Goal: Task Accomplishment & Management: Manage account settings

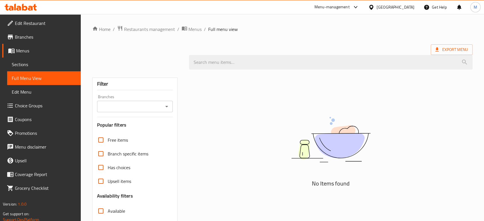
click at [410, 6] on div "Kuwait" at bounding box center [395, 7] width 38 height 6
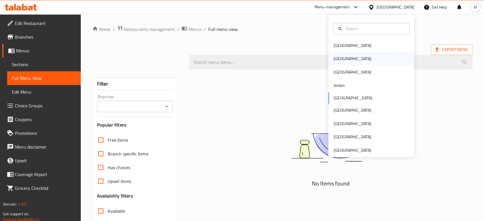
click at [335, 58] on div "[GEOGRAPHIC_DATA]" at bounding box center [352, 59] width 38 height 6
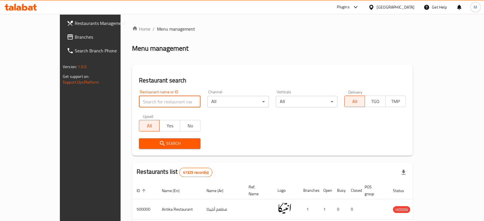
click at [169, 101] on input "search" at bounding box center [170, 101] width 62 height 11
paste input "Shake N Cake"
type input "Shake N Cake"
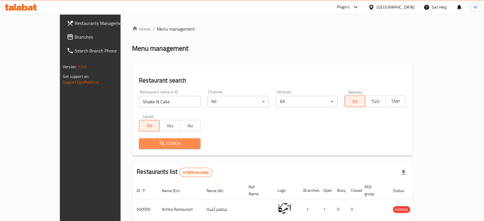
click at [143, 141] on span "Search" at bounding box center [169, 143] width 52 height 7
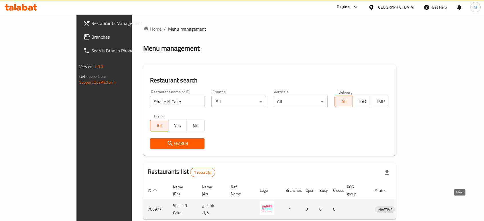
click at [413, 207] on icon "enhanced table" at bounding box center [409, 209] width 6 height 5
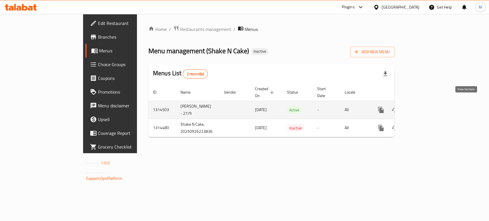
click at [429, 107] on link "enhanced table" at bounding box center [422, 110] width 14 height 14
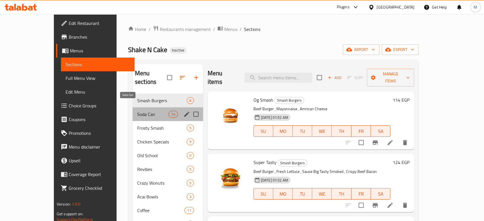
click at [149, 111] on span "Soda Can" at bounding box center [152, 114] width 31 height 7
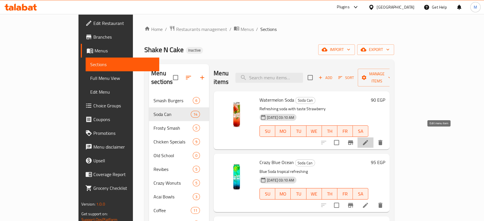
click at [369, 139] on icon at bounding box center [365, 142] width 7 height 7
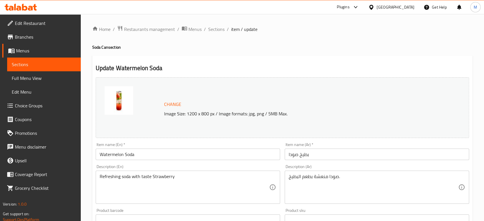
click at [112, 155] on input "Watermelon Soda" at bounding box center [188, 154] width 184 height 11
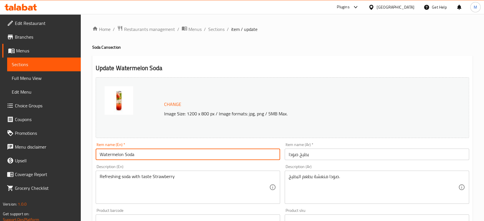
click at [112, 155] on input "Watermelon Soda" at bounding box center [188, 154] width 184 height 11
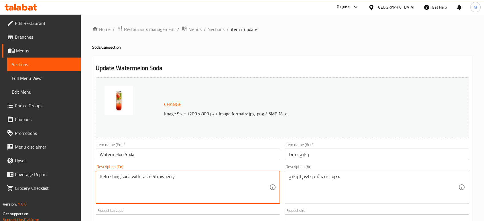
click at [168, 178] on textarea "Refreshing soda with taste Strawberry" at bounding box center [184, 187] width 169 height 27
paste textarea "Watermelon"
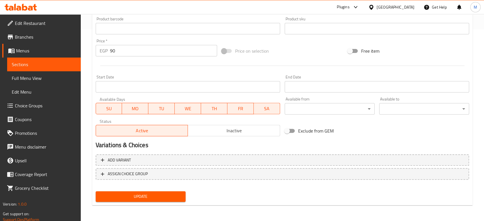
type textarea "Refreshing soda with taste Watermelon"
click at [111, 198] on span "Update" at bounding box center [140, 196] width 81 height 7
click at [43, 78] on span "Full Menu View" at bounding box center [44, 78] width 64 height 7
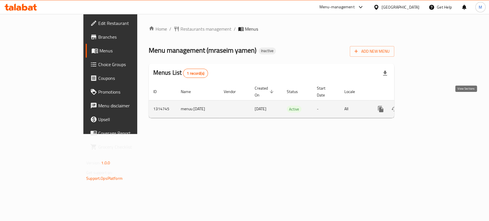
click at [429, 107] on link "enhanced table" at bounding box center [422, 109] width 14 height 14
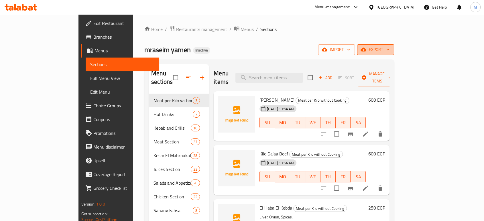
click at [389, 51] on span "export" at bounding box center [376, 49] width 28 height 7
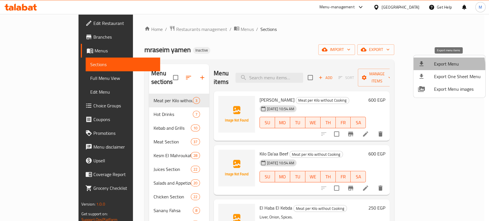
click at [436, 67] on span "Export Menu" at bounding box center [457, 63] width 47 height 7
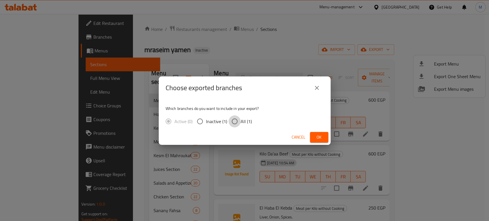
click at [234, 122] on input "All (1)" at bounding box center [234, 121] width 12 height 12
radio input "true"
click at [319, 137] on span "Ok" at bounding box center [318, 137] width 9 height 7
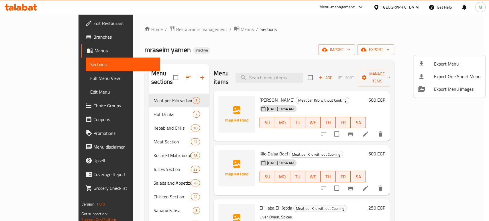
click at [32, 78] on div at bounding box center [244, 110] width 489 height 221
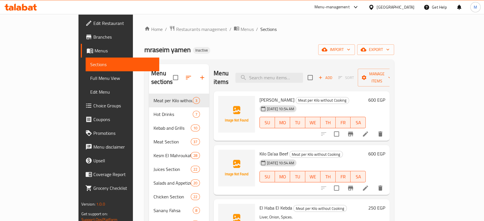
click at [90, 77] on span "Full Menu View" at bounding box center [122, 78] width 64 height 7
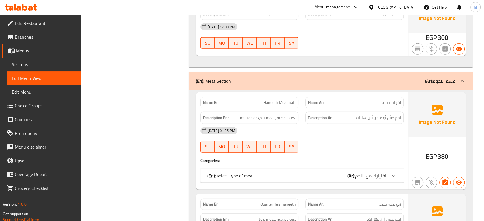
scroll to position [1546, 0]
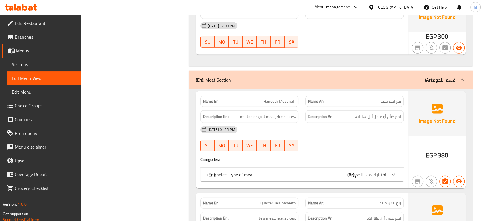
click at [358, 170] on span "اختيارك من اللحم" at bounding box center [370, 174] width 31 height 9
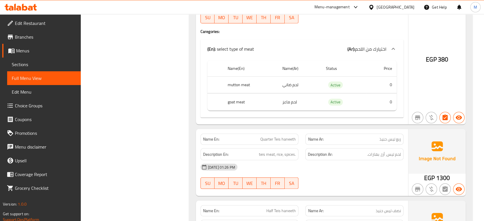
scroll to position [1687, 0]
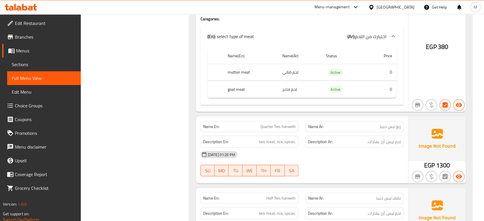
click at [337, 150] on div "[DATE] 01:26 PM SU MO TU WE TH FR SA" at bounding box center [302, 164] width 210 height 32
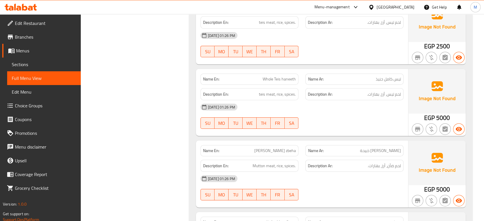
scroll to position [1890, 0]
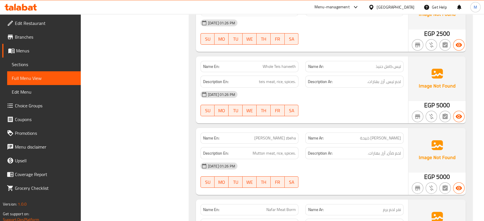
click at [352, 135] on p "Name Ar: [PERSON_NAME] ذبيحة" at bounding box center [354, 138] width 93 height 6
copy span "[PERSON_NAME] ذبيحة"
click at [327, 159] on div "[DATE] 01:26 PM SU MO TU WE TH FR SA" at bounding box center [302, 175] width 210 height 32
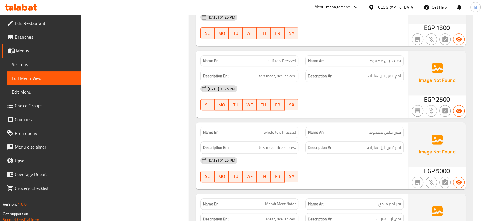
scroll to position [2768, 0]
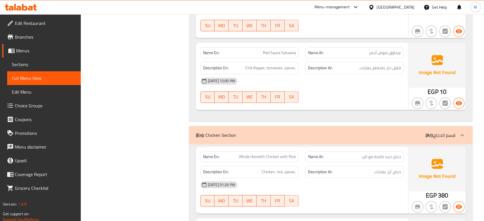
scroll to position [9432, 0]
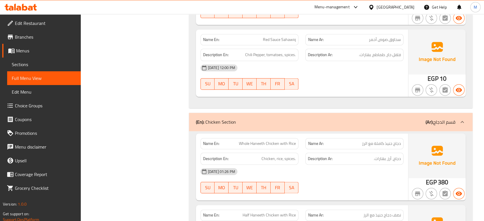
scroll to position [9457, 0]
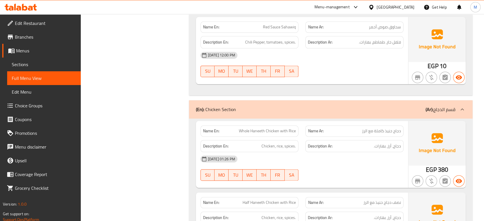
drag, startPoint x: 163, startPoint y: 73, endPoint x: 116, endPoint y: 150, distance: 90.7
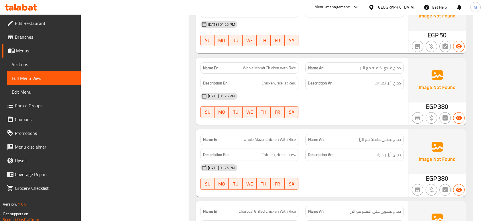
scroll to position [10883, 0]
drag, startPoint x: 0, startPoint y: 8, endPoint x: 159, endPoint y: 108, distance: 187.8
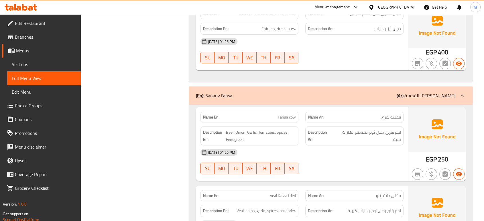
scroll to position [11086, 0]
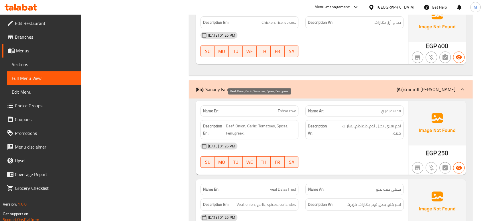
click at [232, 123] on span "Beef, Onion, Garlic, Tomatoes, Spices, Fenugreek." at bounding box center [261, 130] width 70 height 14
copy span "Fenugreek"
drag, startPoint x: 90, startPoint y: 4, endPoint x: 133, endPoint y: 122, distance: 125.7
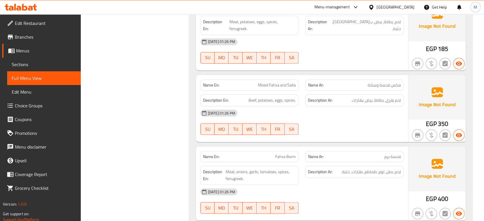
scroll to position [11354, 0]
